Goal: Task Accomplishment & Management: Complete application form

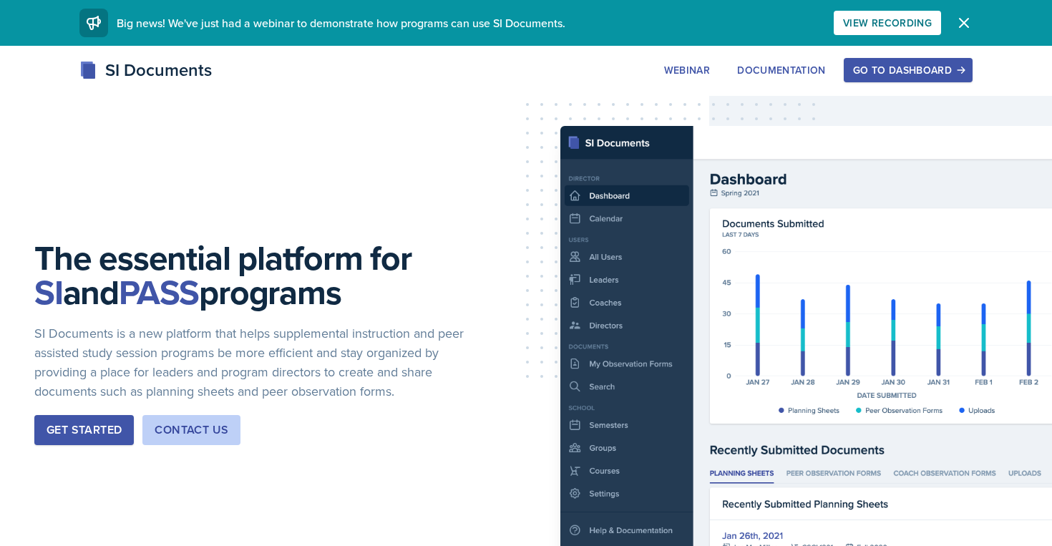
click at [861, 74] on div "Go to Dashboard" at bounding box center [908, 69] width 110 height 11
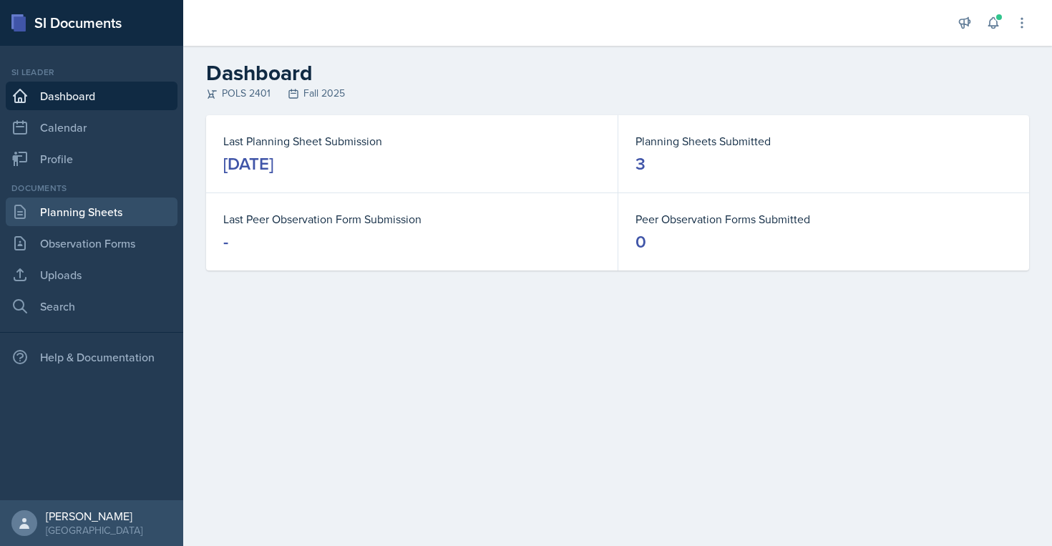
click at [113, 213] on link "Planning Sheets" at bounding box center [92, 212] width 172 height 29
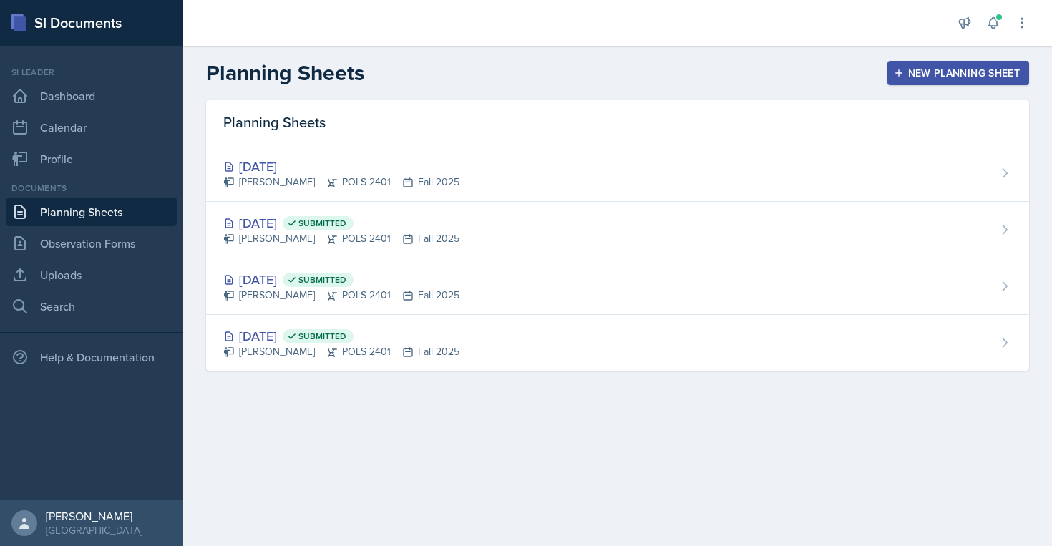
click at [947, 68] on div "New Planning Sheet" at bounding box center [958, 72] width 123 height 11
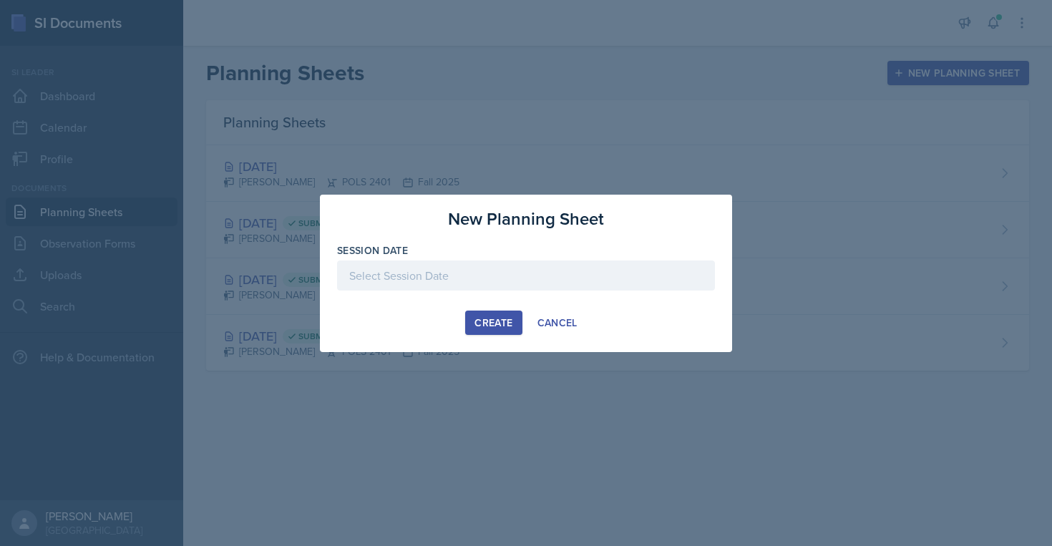
click at [457, 283] on div at bounding box center [526, 276] width 378 height 30
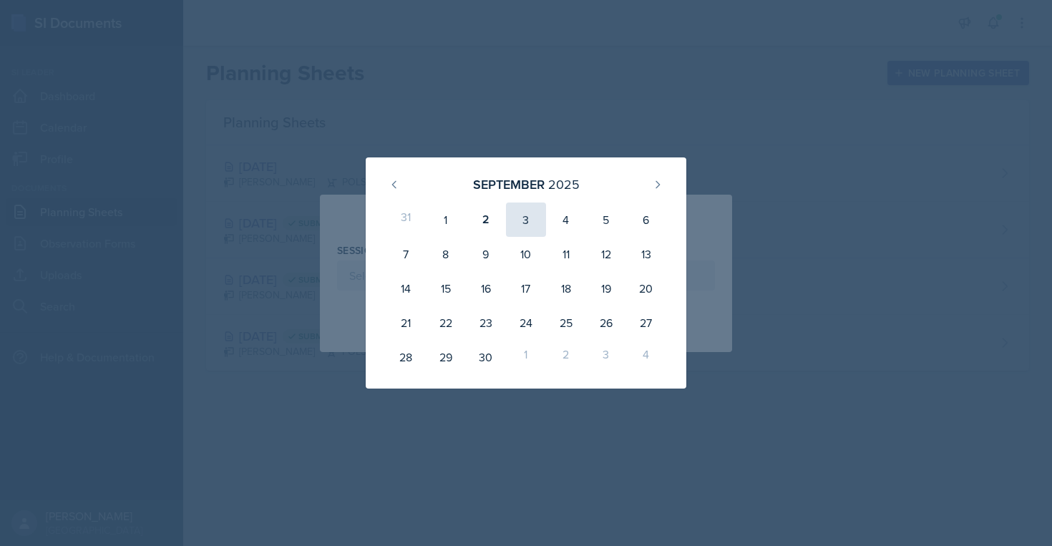
click at [522, 228] on div "3" at bounding box center [526, 220] width 40 height 34
type input "[DATE]"
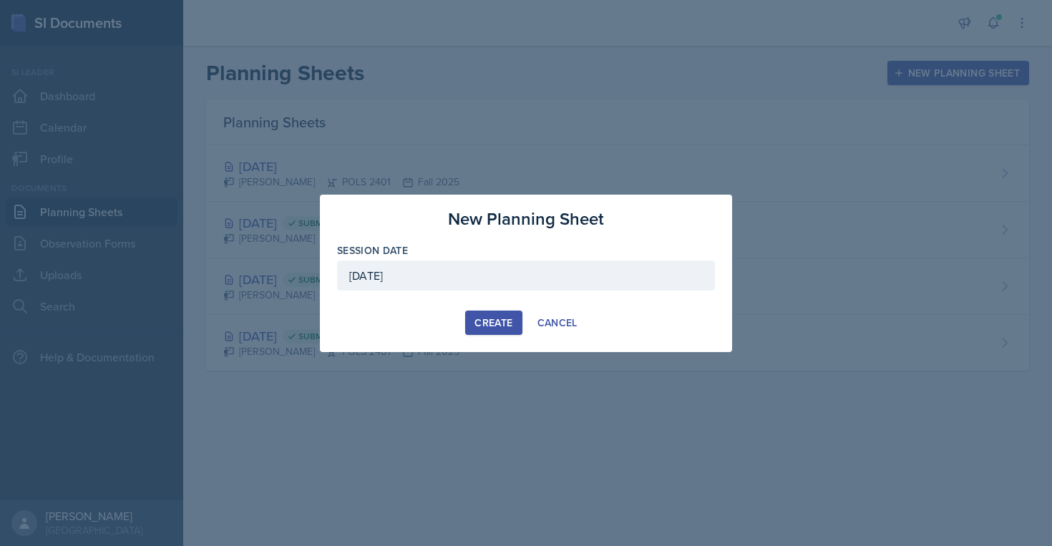
click at [480, 329] on div "Create" at bounding box center [494, 322] width 38 height 11
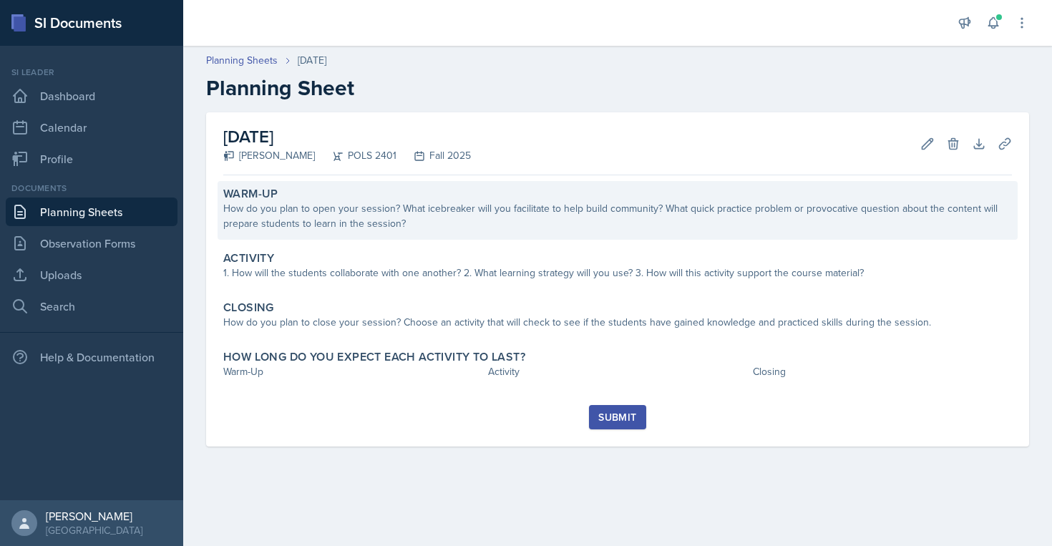
click at [547, 196] on div "Warm-Up" at bounding box center [617, 194] width 789 height 14
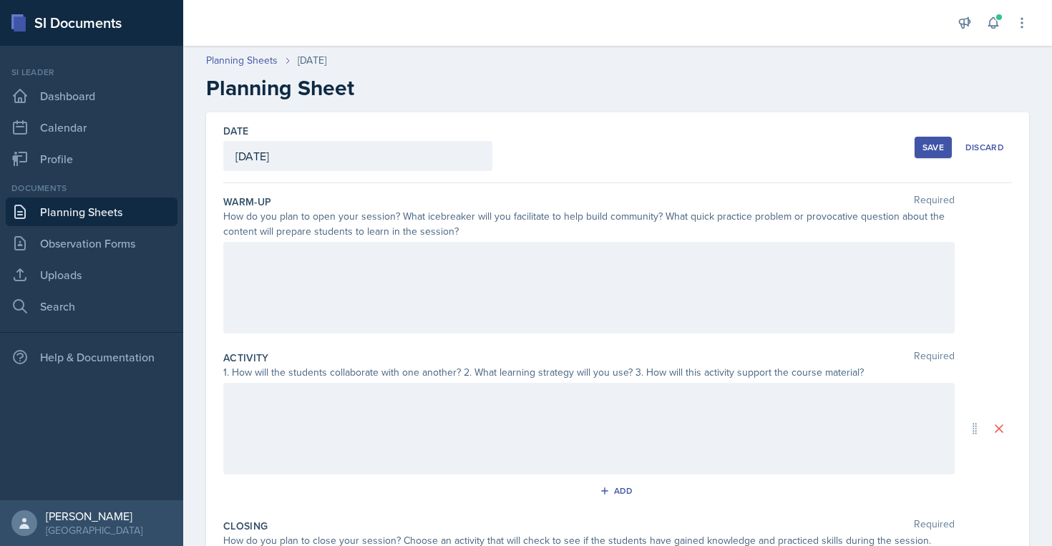
click at [528, 284] on div at bounding box center [589, 288] width 732 height 92
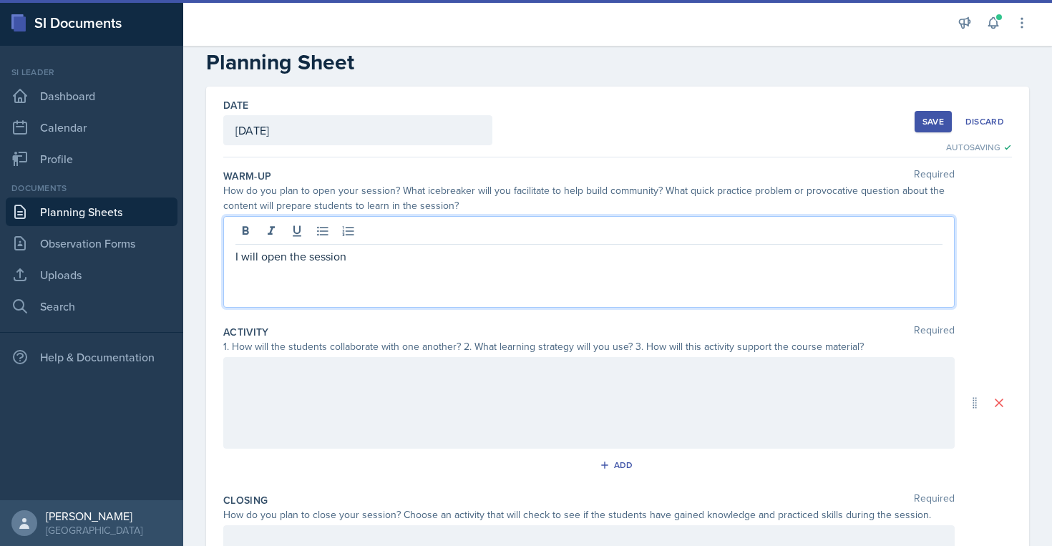
scroll to position [29, 0]
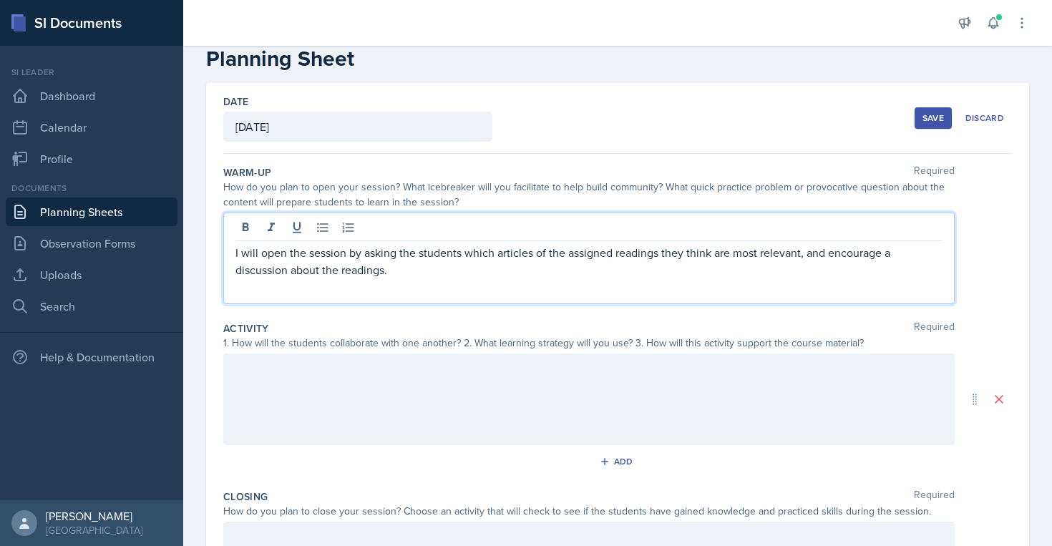
click at [459, 409] on div at bounding box center [589, 400] width 732 height 92
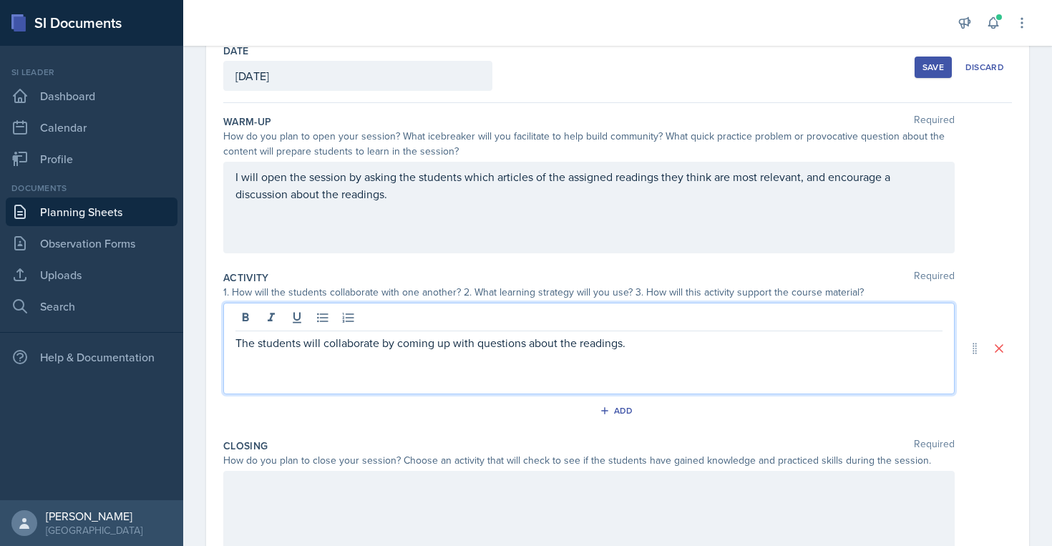
scroll to position [233, 0]
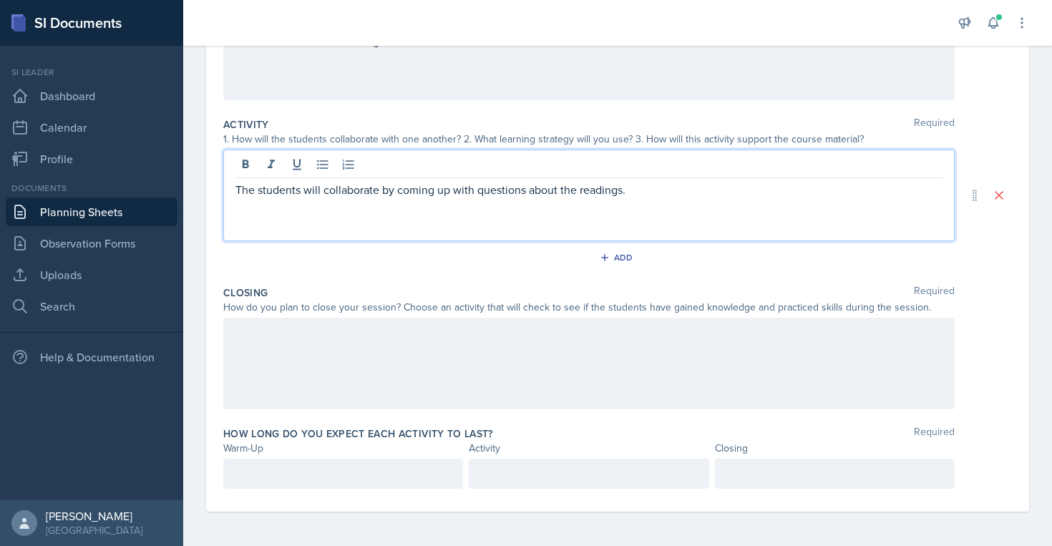
click at [417, 349] on div at bounding box center [589, 364] width 732 height 92
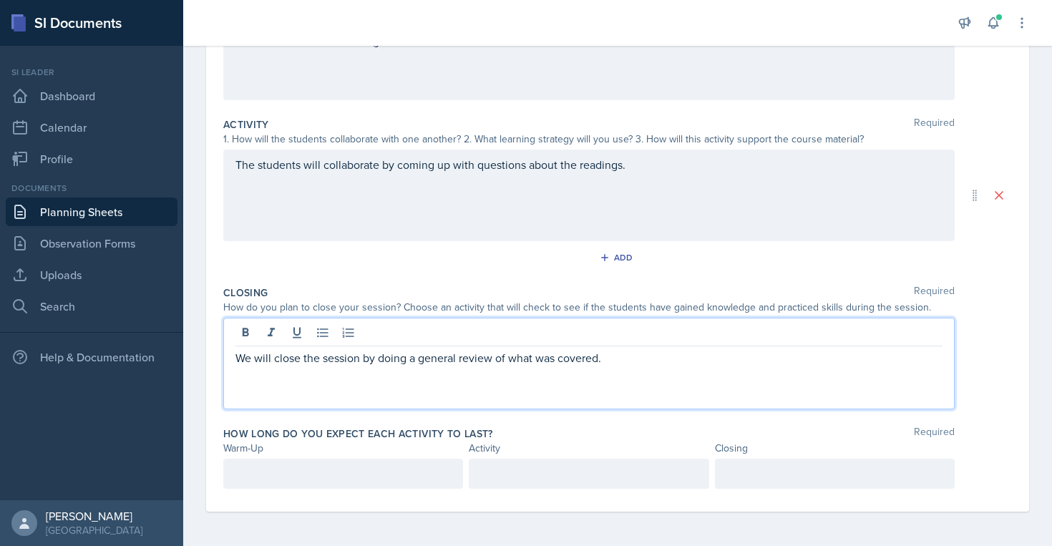
click at [342, 488] on div at bounding box center [343, 474] width 240 height 30
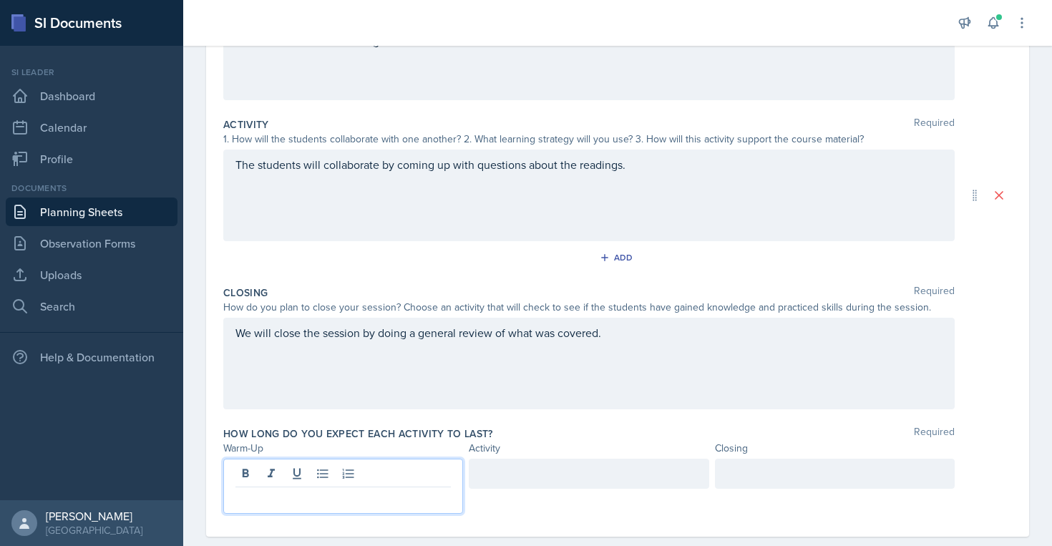
scroll to position [258, 0]
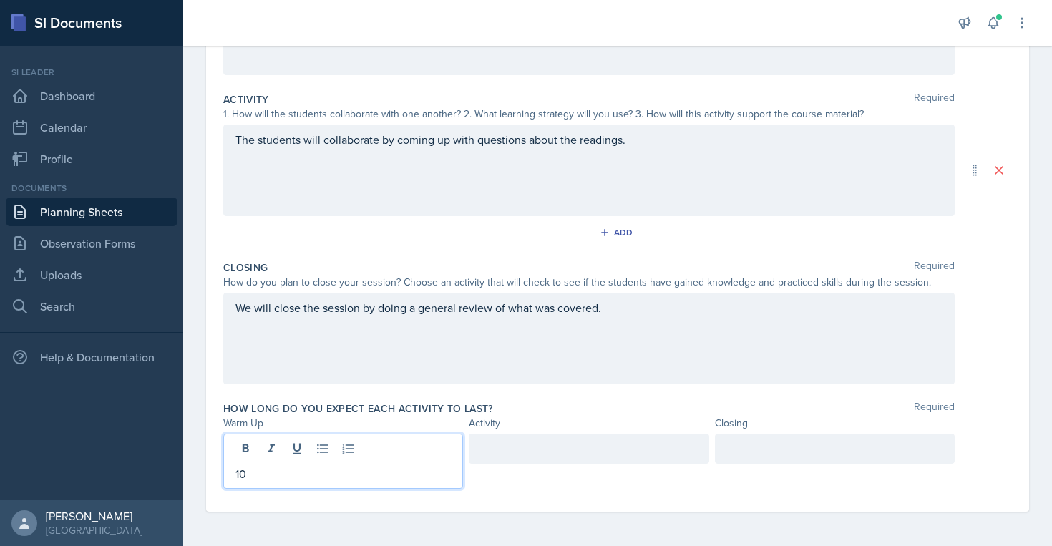
click at [518, 445] on div at bounding box center [589, 449] width 240 height 30
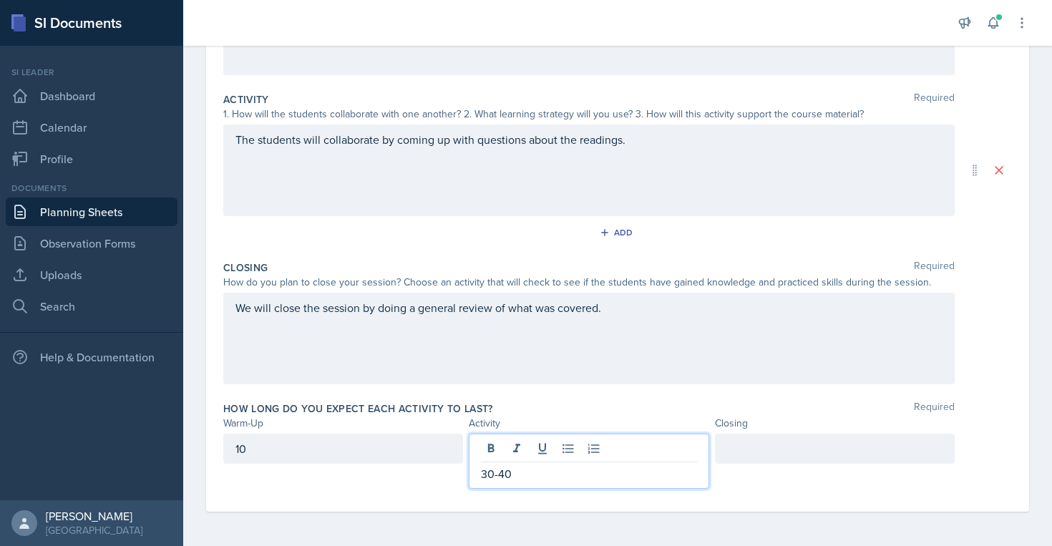
click at [769, 452] on div at bounding box center [835, 449] width 240 height 30
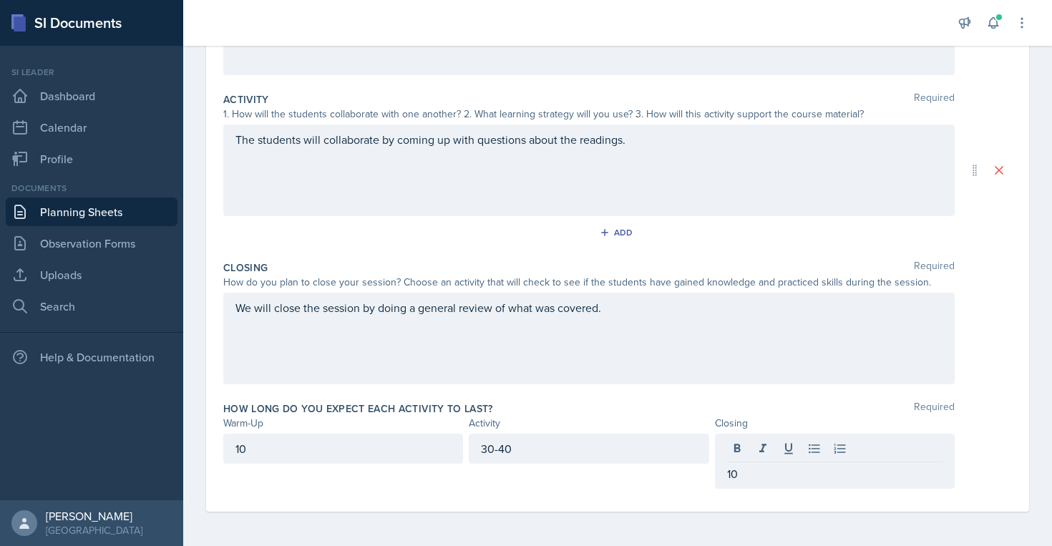
click at [1029, 294] on div "Date [DATE] [DATE] 31 1 2 3 4 5 6 7 8 9 10 11 12 13 14 15 16 17 18 19 20 21 22 …" at bounding box center [617, 183] width 823 height 658
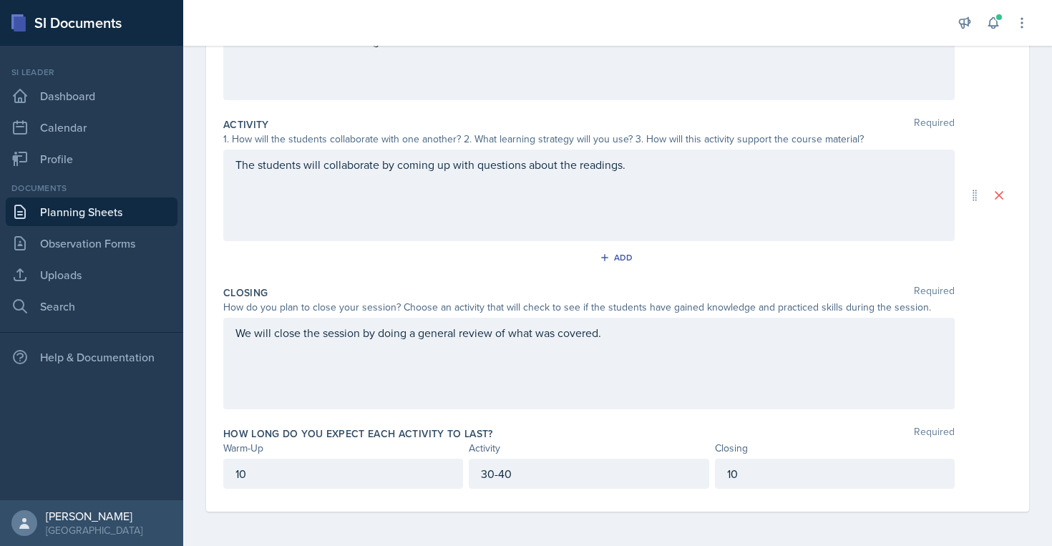
scroll to position [0, 0]
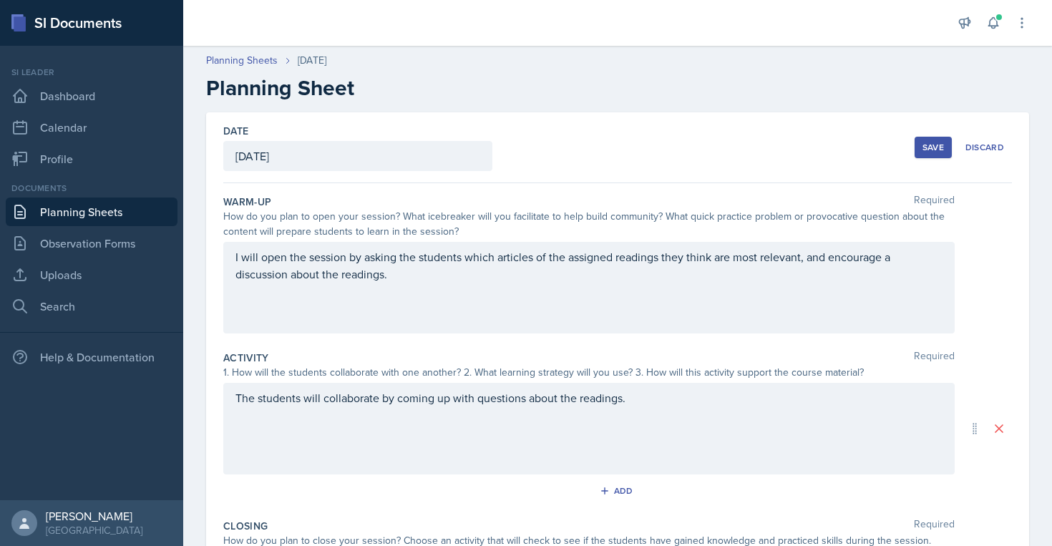
click at [944, 147] on button "Save" at bounding box center [933, 147] width 37 height 21
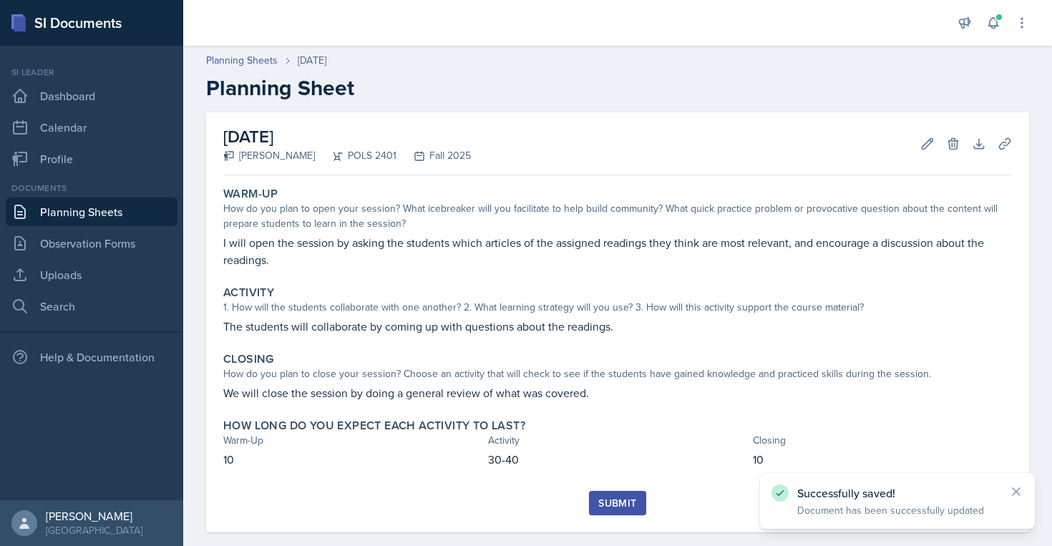
click at [630, 517] on div "Submit" at bounding box center [617, 512] width 789 height 42
click at [630, 504] on div "Submit" at bounding box center [618, 503] width 38 height 11
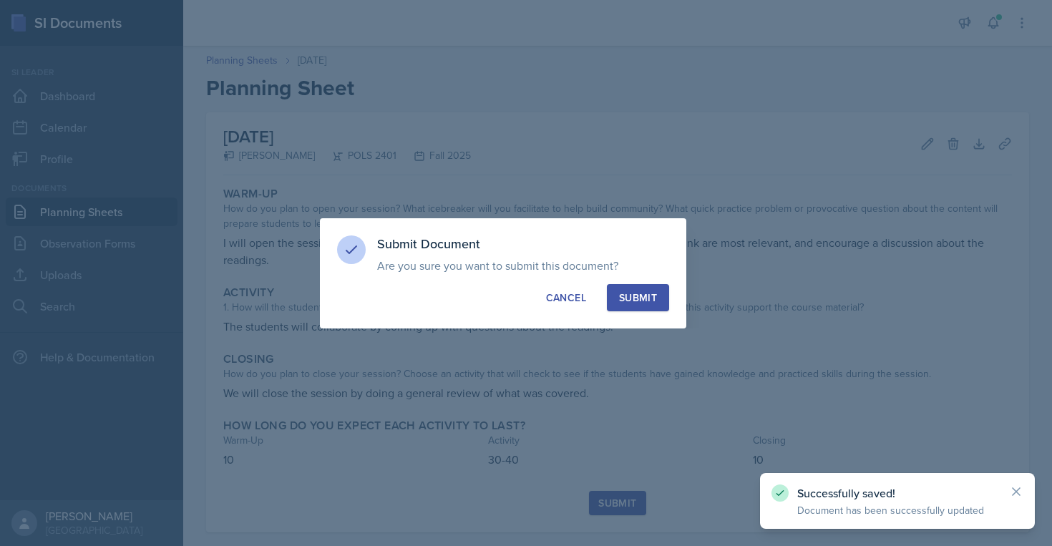
click at [636, 301] on div "Submit" at bounding box center [638, 298] width 38 height 14
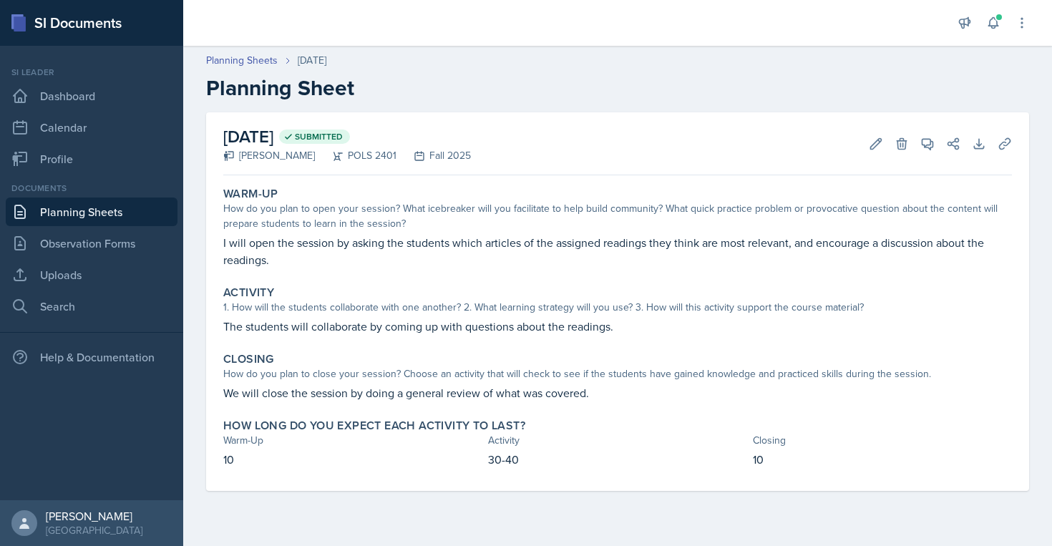
click at [122, 213] on link "Planning Sheets" at bounding box center [92, 212] width 172 height 29
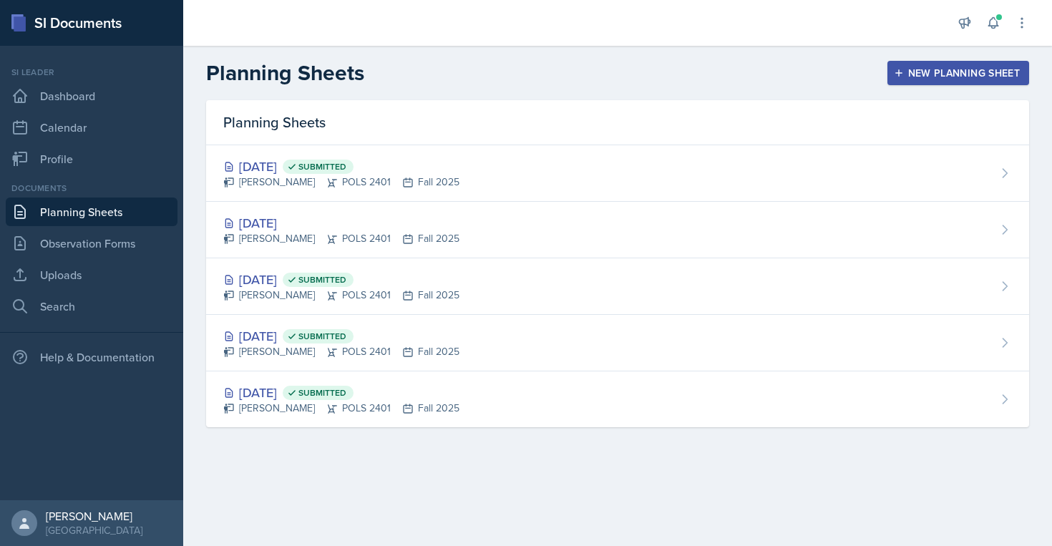
click at [921, 84] on button "New Planning Sheet" at bounding box center [959, 73] width 142 height 24
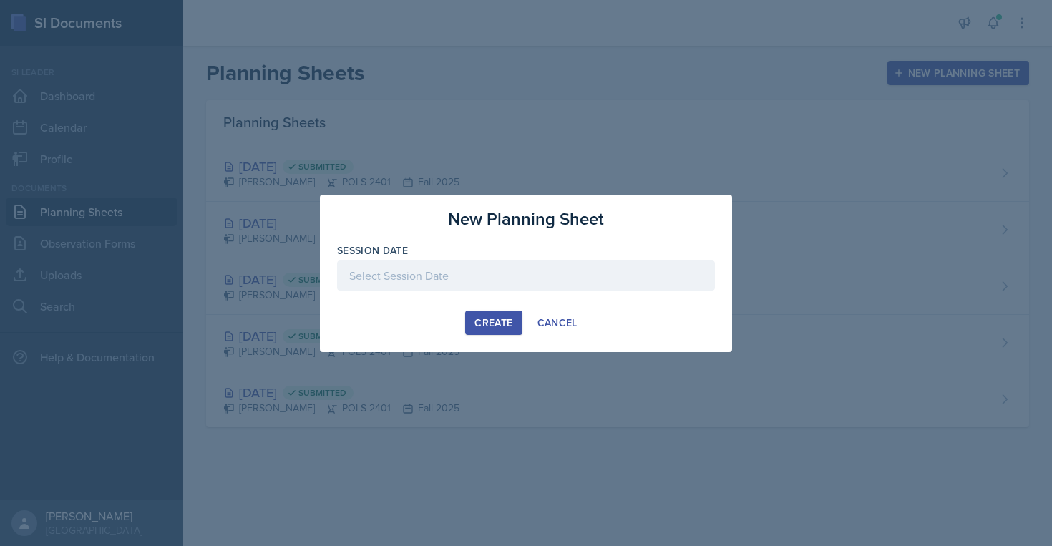
click at [613, 280] on div at bounding box center [526, 276] width 378 height 30
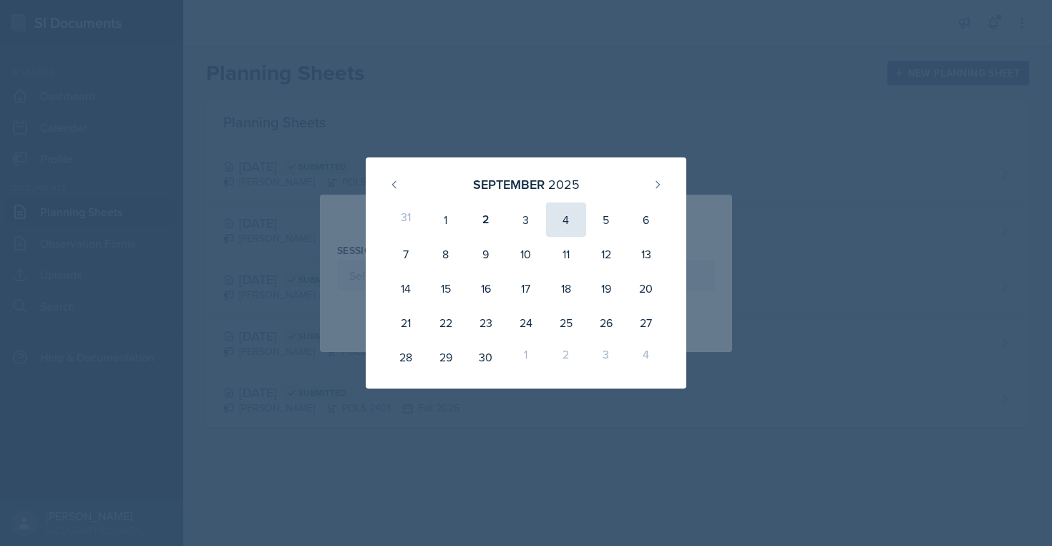
click at [569, 231] on div "4" at bounding box center [566, 220] width 40 height 34
type input "[DATE]"
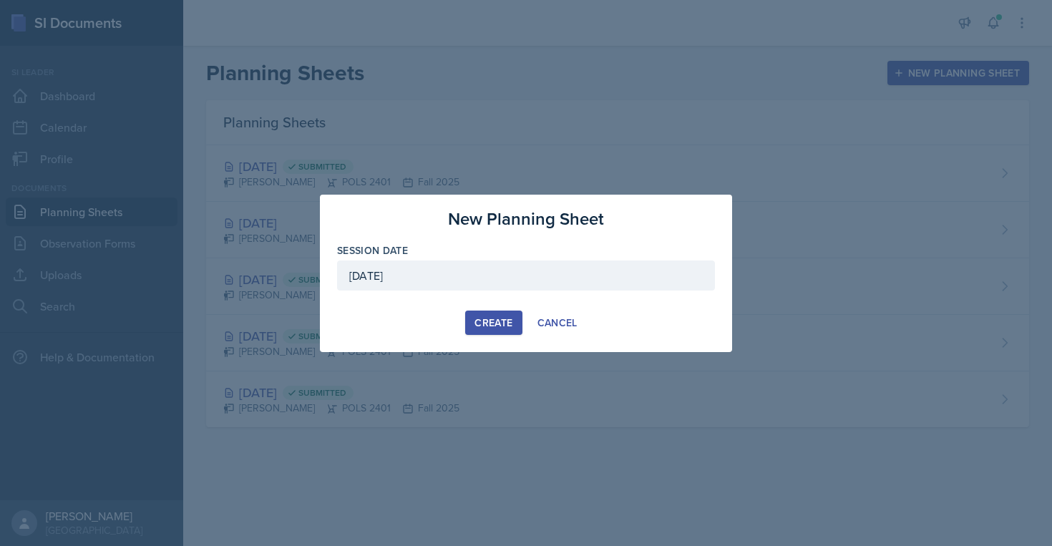
click at [498, 324] on div "Create" at bounding box center [494, 322] width 38 height 11
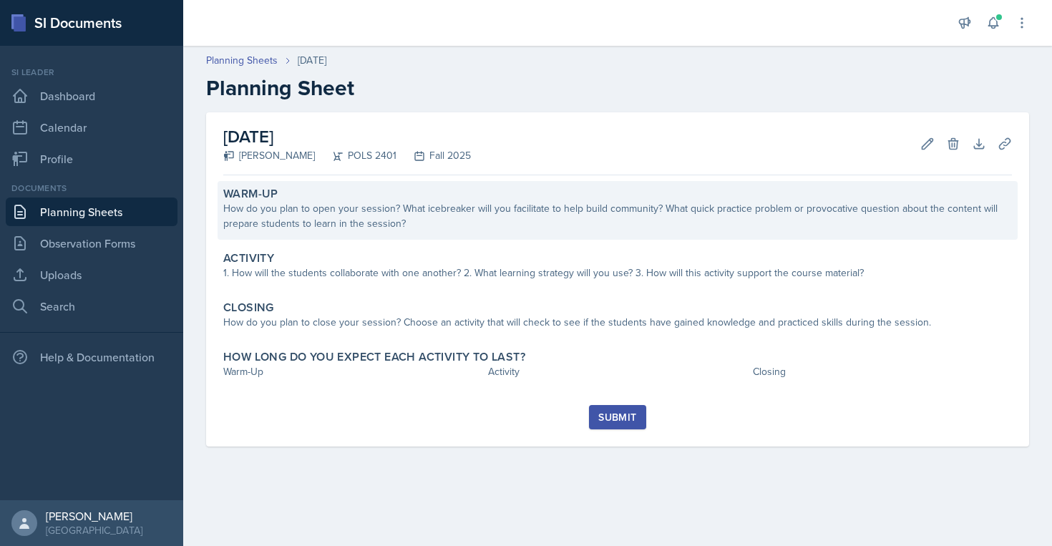
click at [623, 216] on div "How do you plan to open your session? What icebreaker will you facilitate to he…" at bounding box center [617, 216] width 789 height 30
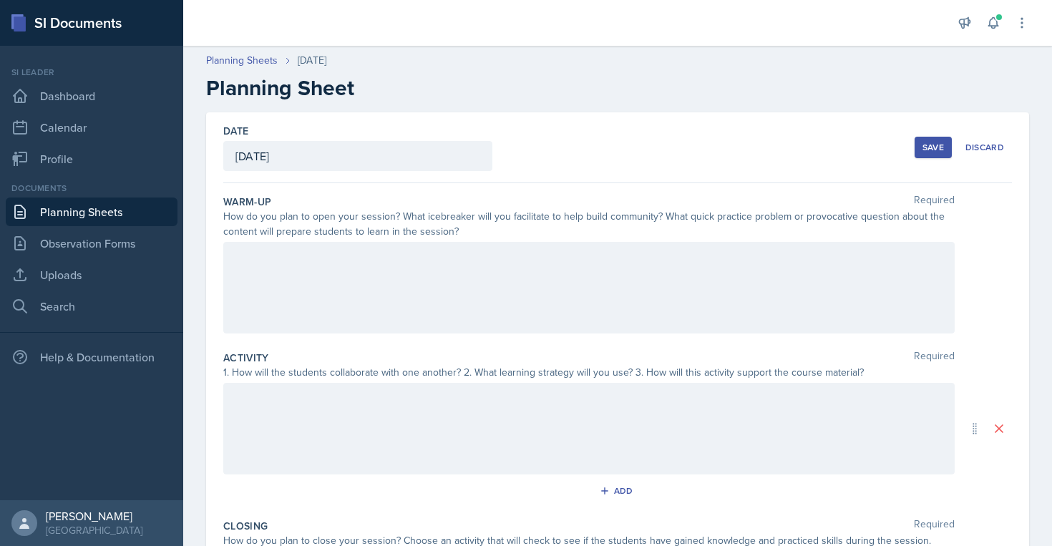
click at [591, 277] on div at bounding box center [589, 288] width 732 height 92
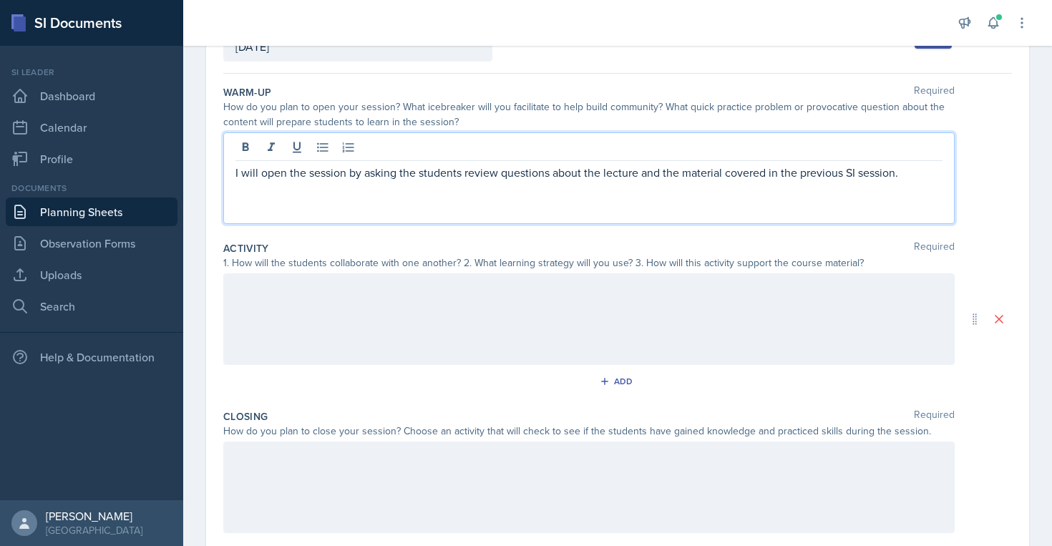
click at [520, 314] on div at bounding box center [589, 319] width 732 height 92
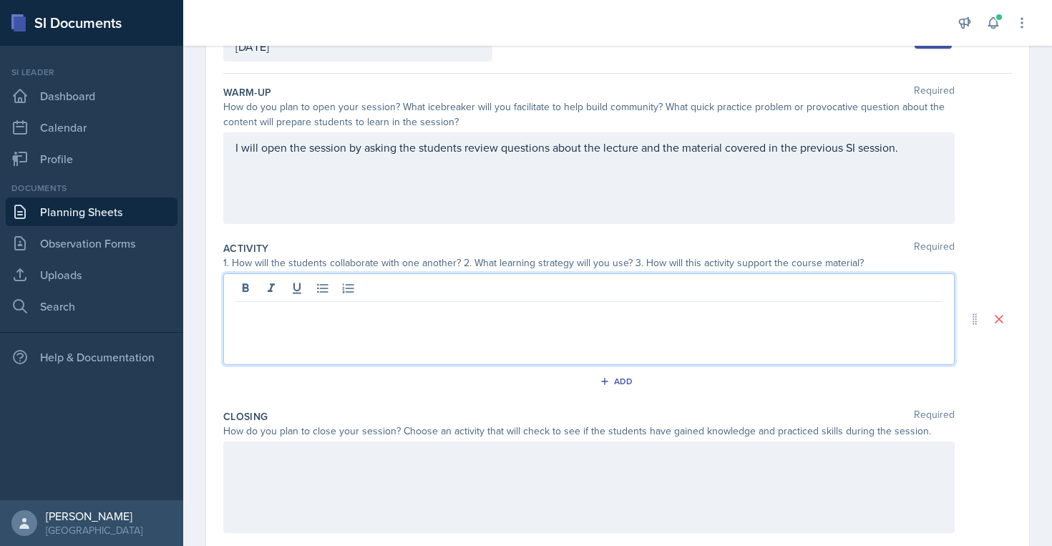
scroll to position [135, 0]
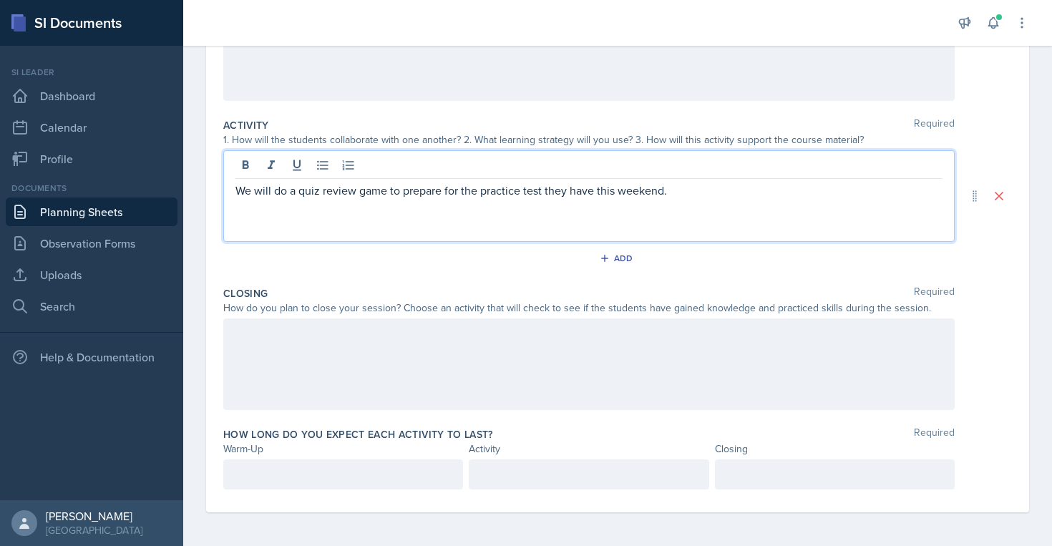
click at [488, 399] on div at bounding box center [589, 365] width 732 height 92
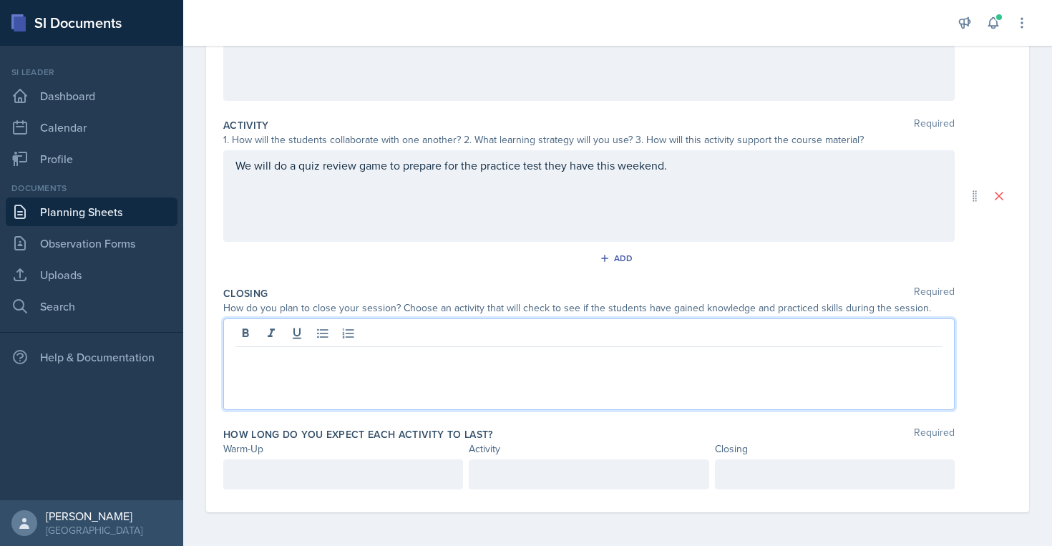
scroll to position [233, 0]
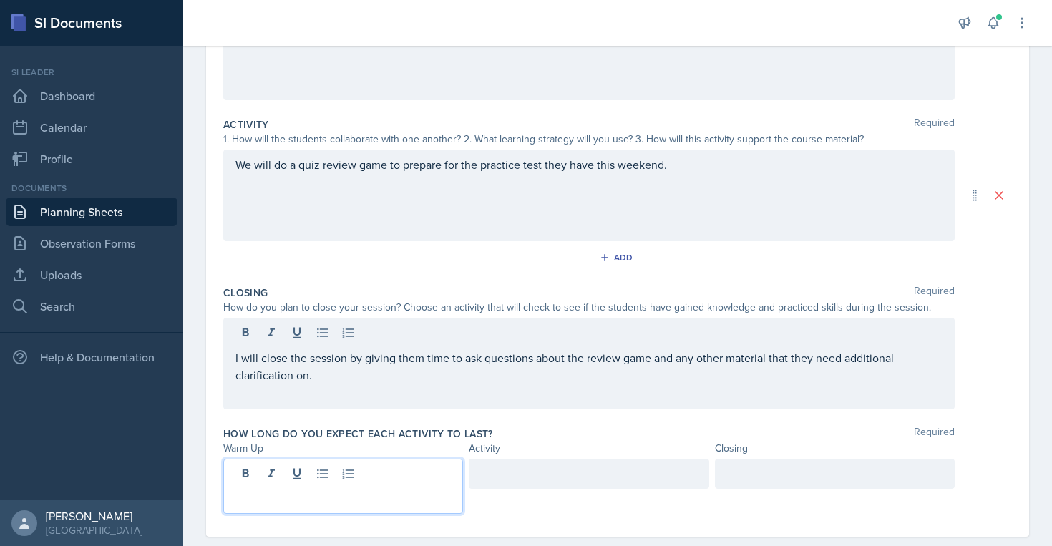
click at [316, 490] on p at bounding box center [343, 498] width 215 height 17
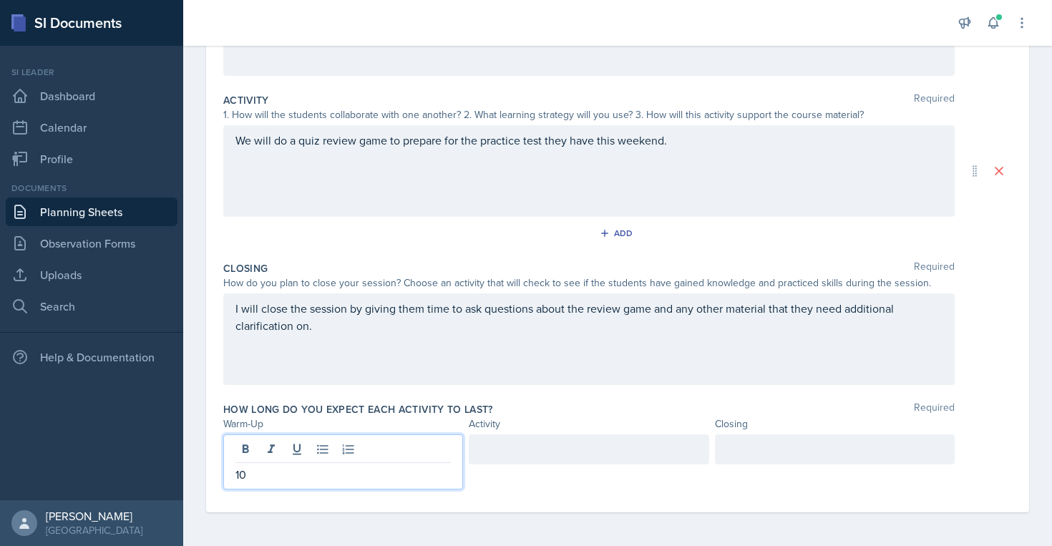
click at [525, 445] on div at bounding box center [589, 450] width 240 height 30
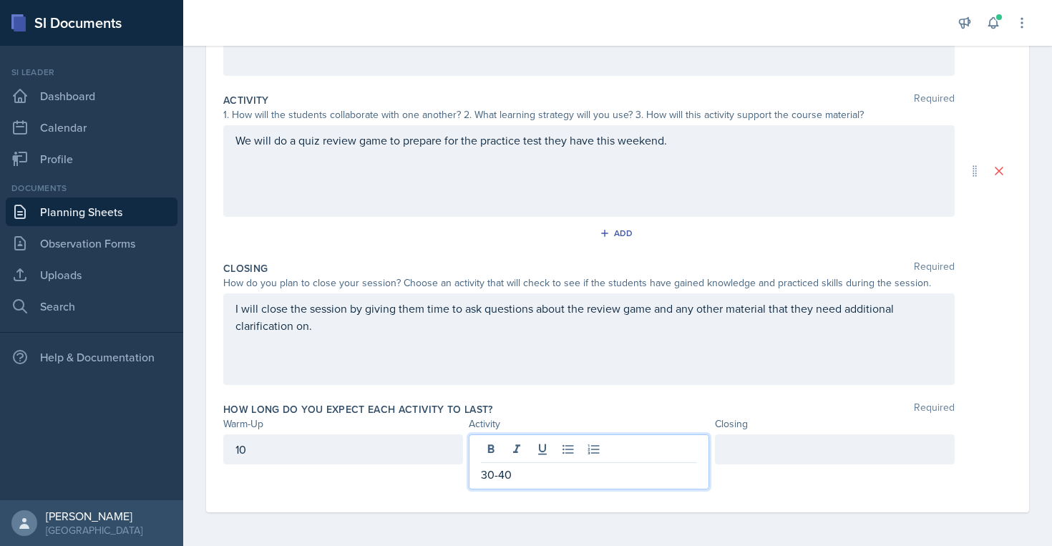
click at [757, 457] on div at bounding box center [835, 450] width 240 height 30
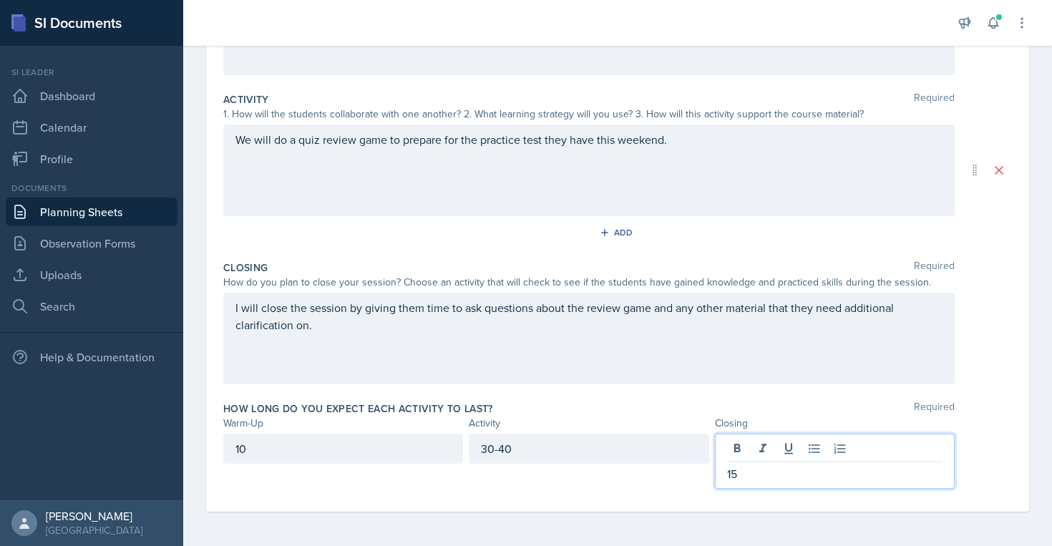
click at [1052, 198] on div "Date [DATE] [DATE] 31 1 2 3 4 5 6 7 8 9 10 11 12 13 14 15 16 17 18 19 20 21 22 …" at bounding box center [617, 200] width 869 height 692
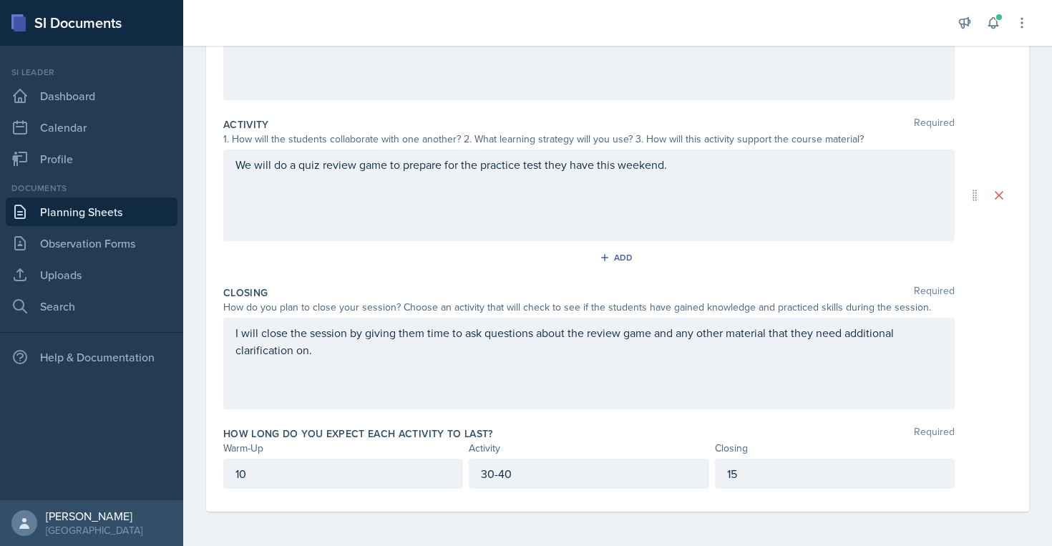
scroll to position [0, 0]
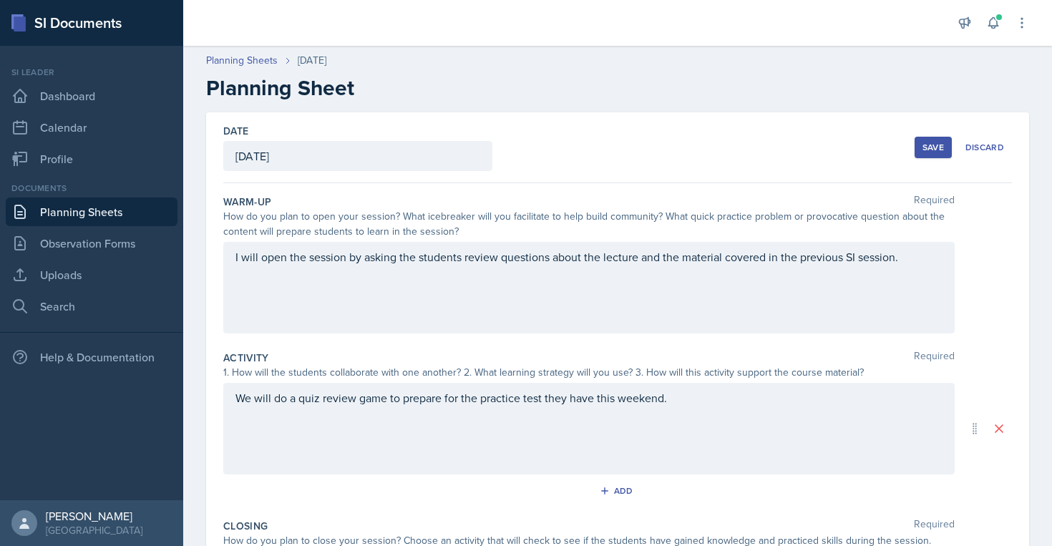
click at [938, 142] on div "Save" at bounding box center [933, 147] width 21 height 11
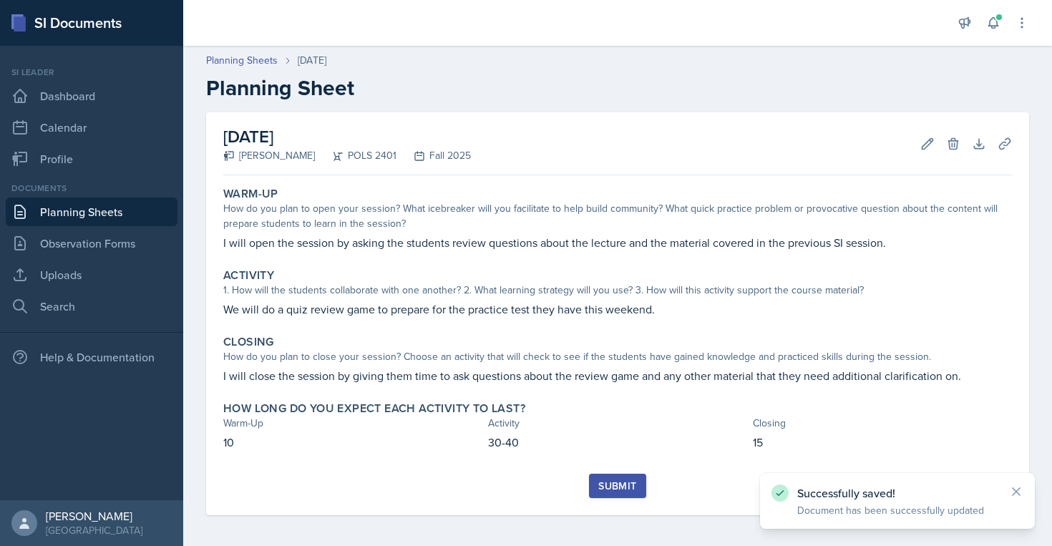
click at [628, 500] on div "Submit" at bounding box center [617, 495] width 789 height 42
click at [628, 493] on button "Submit" at bounding box center [617, 486] width 57 height 24
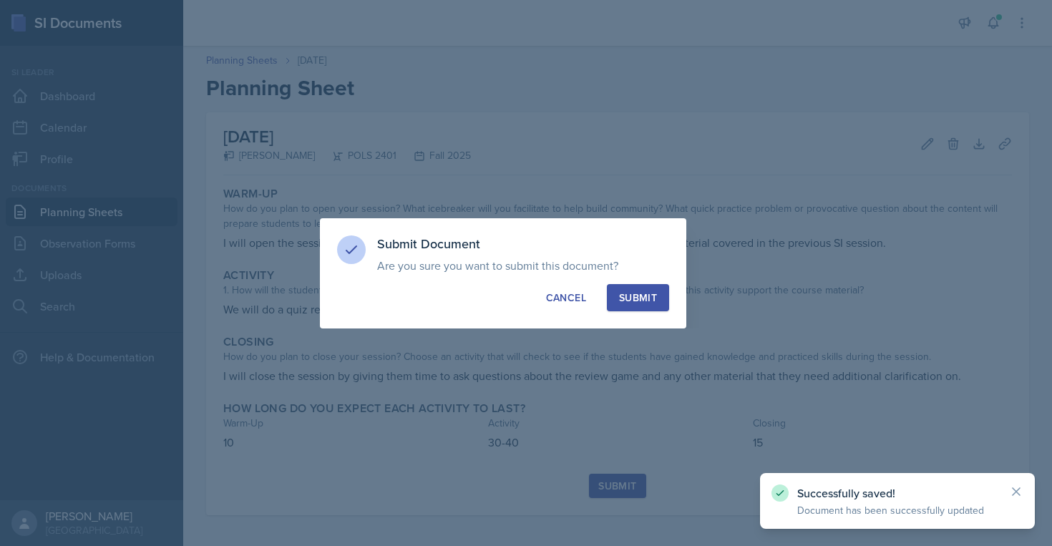
click at [639, 308] on button "Submit" at bounding box center [638, 297] width 62 height 27
